Goal: Navigation & Orientation: Find specific page/section

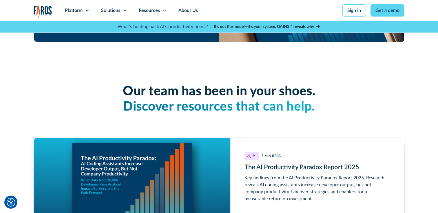
scroll to position [1990, 0]
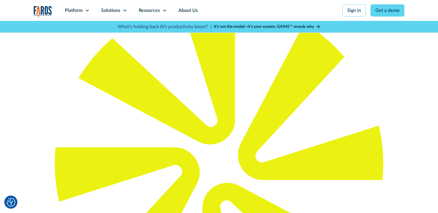
scroll to position [19, 0]
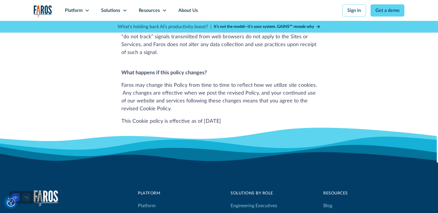
scroll to position [909, 0]
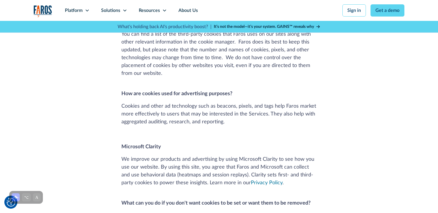
drag, startPoint x: 176, startPoint y: 154, endPoint x: 146, endPoint y: 154, distance: 30.4
copy link "Cookie policy"
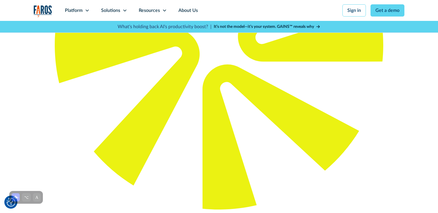
scroll to position [0, 0]
